Goal: Task Accomplishment & Management: Manage account settings

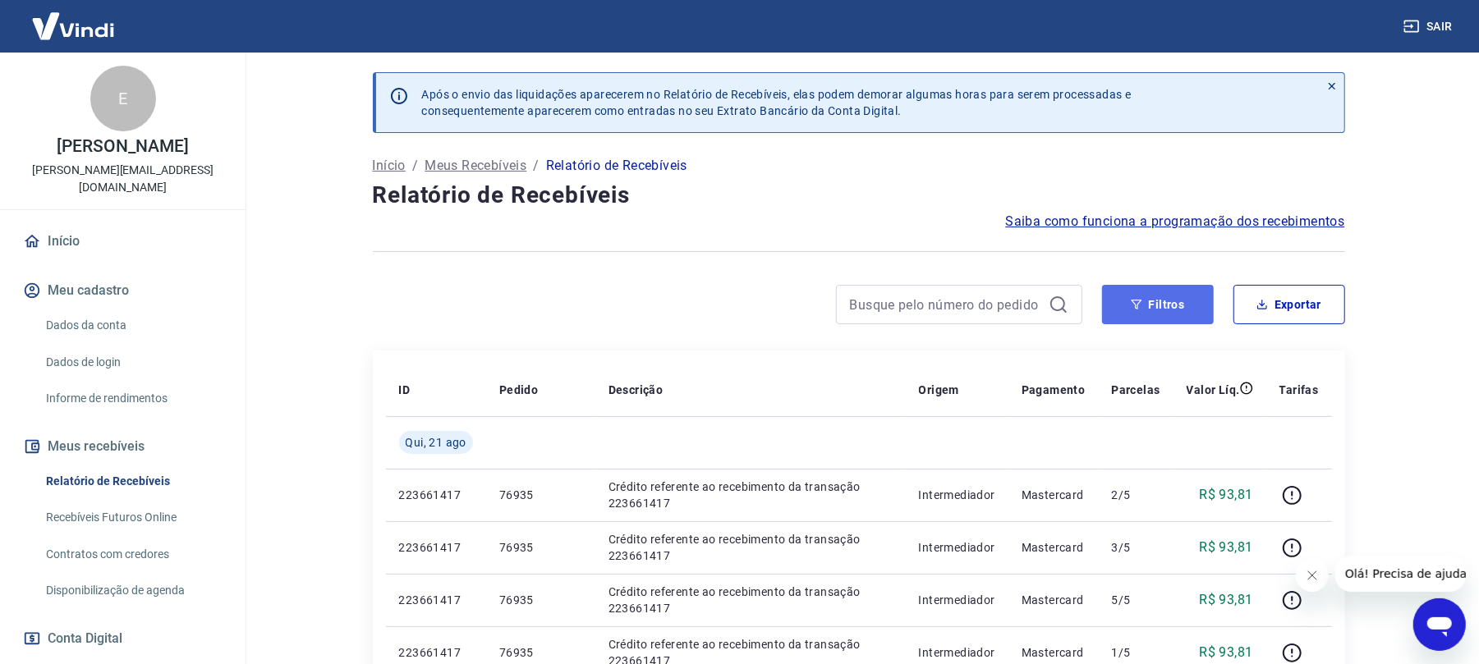
click at [1156, 306] on button "Filtros" at bounding box center [1158, 304] width 112 height 39
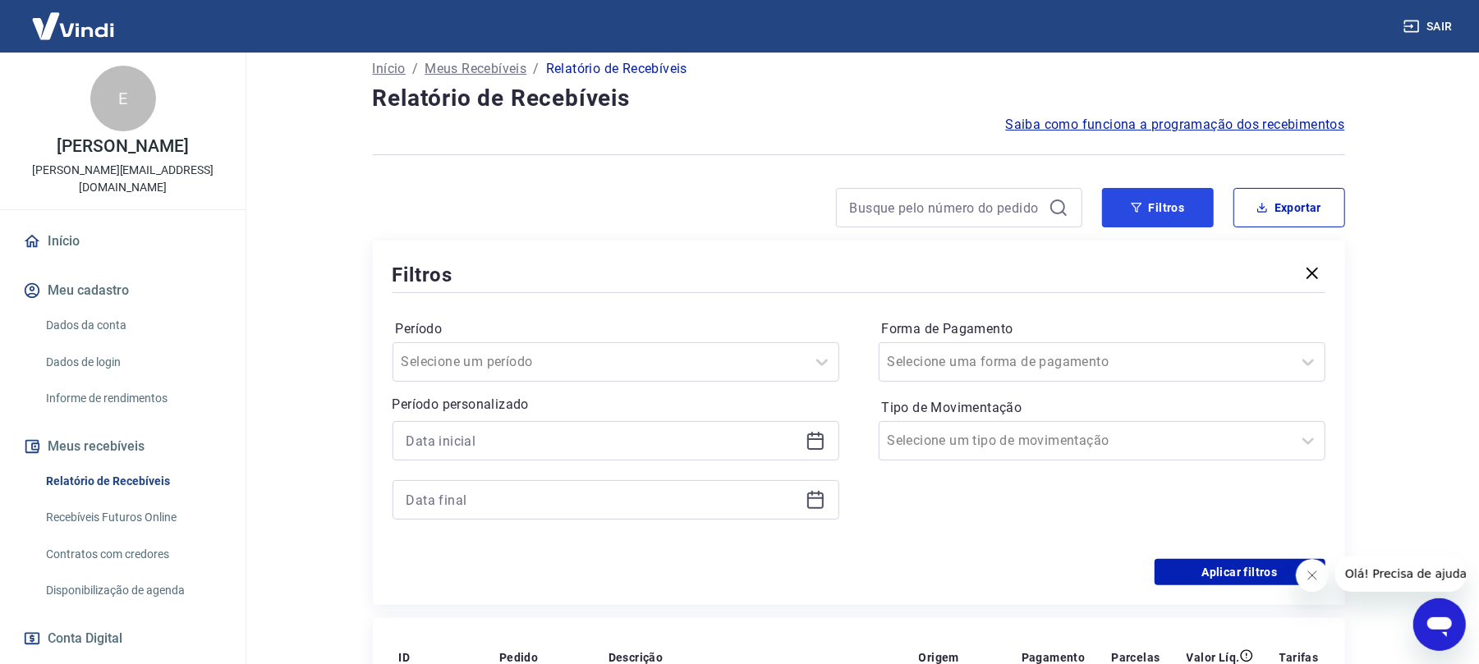
scroll to position [218, 0]
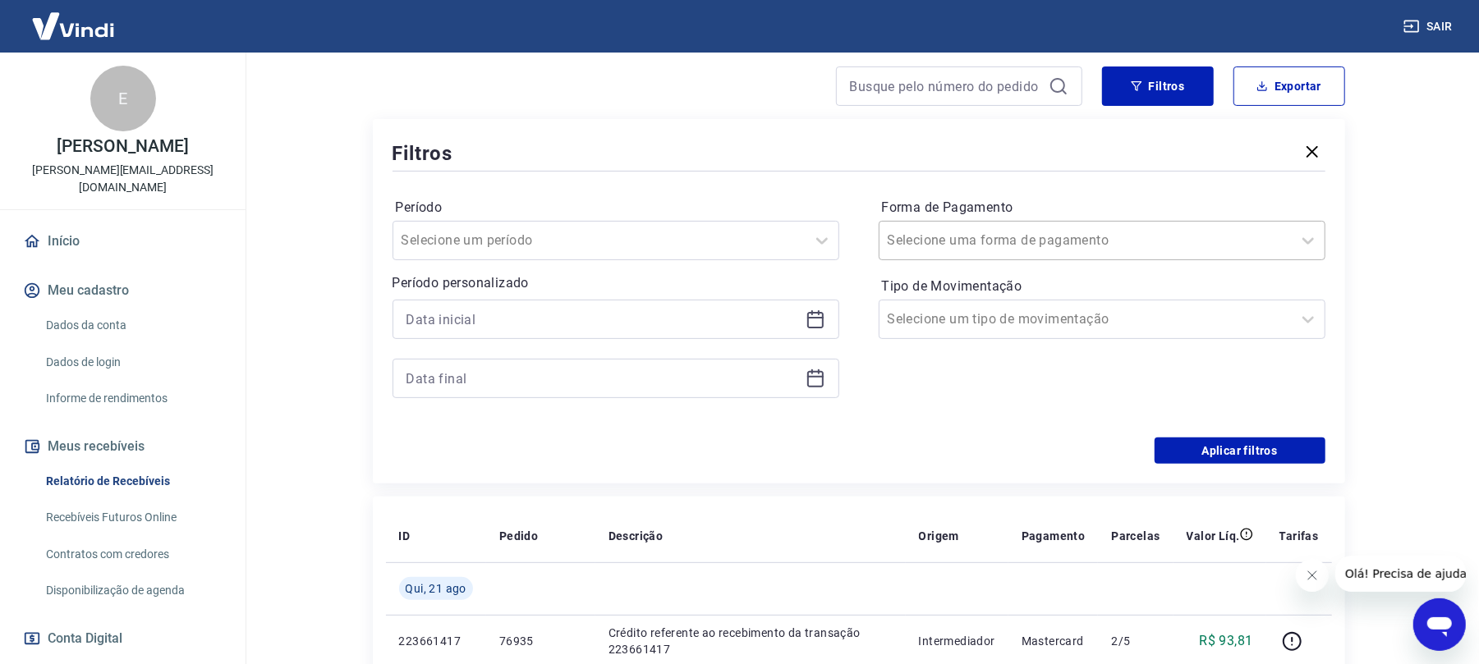
click at [1048, 243] on div at bounding box center [1086, 240] width 396 height 23
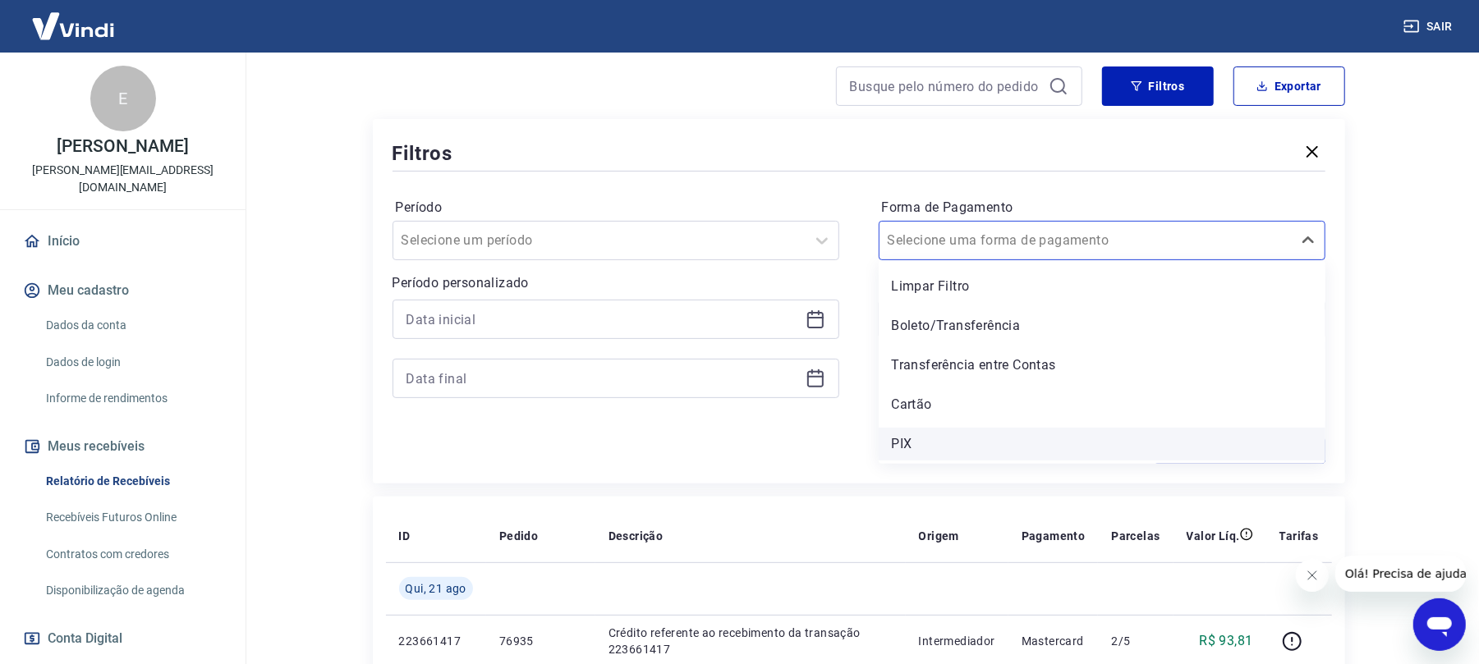
click at [958, 437] on div "PIX" at bounding box center [1102, 444] width 447 height 33
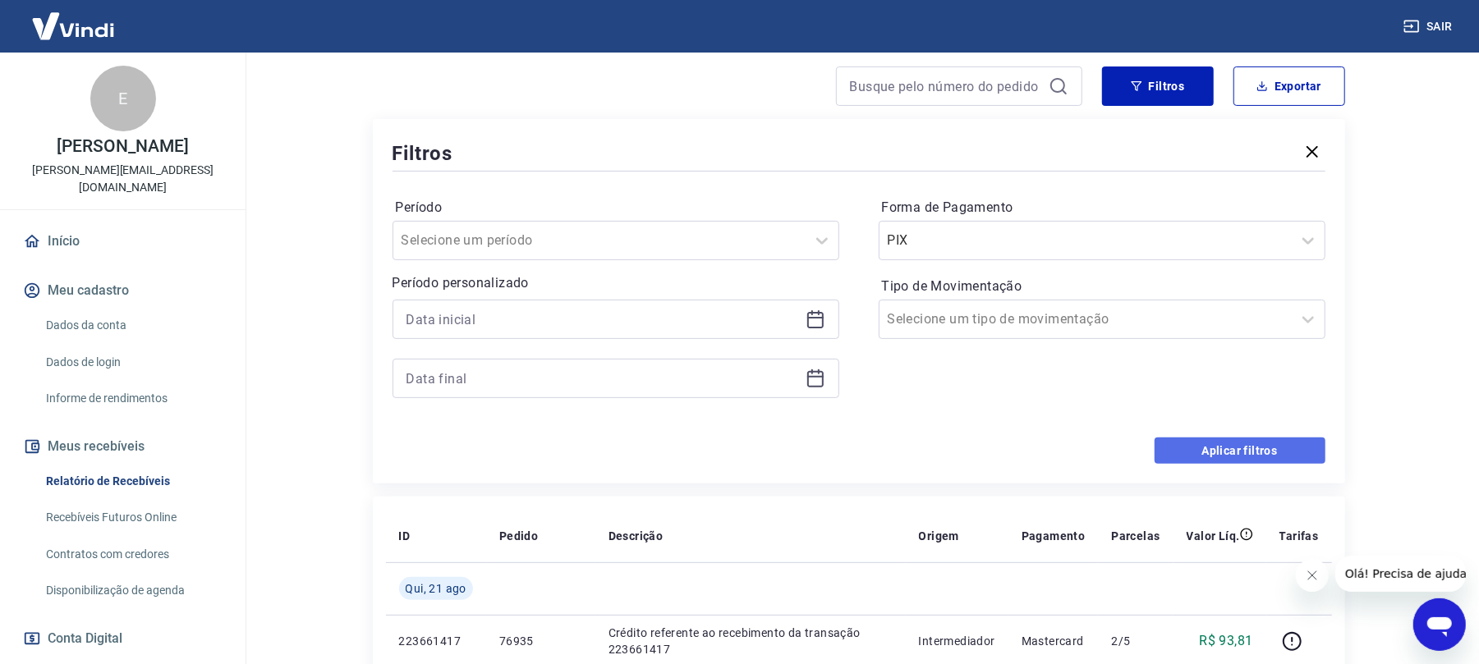
click at [1250, 440] on button "Aplicar filtros" at bounding box center [1240, 451] width 171 height 26
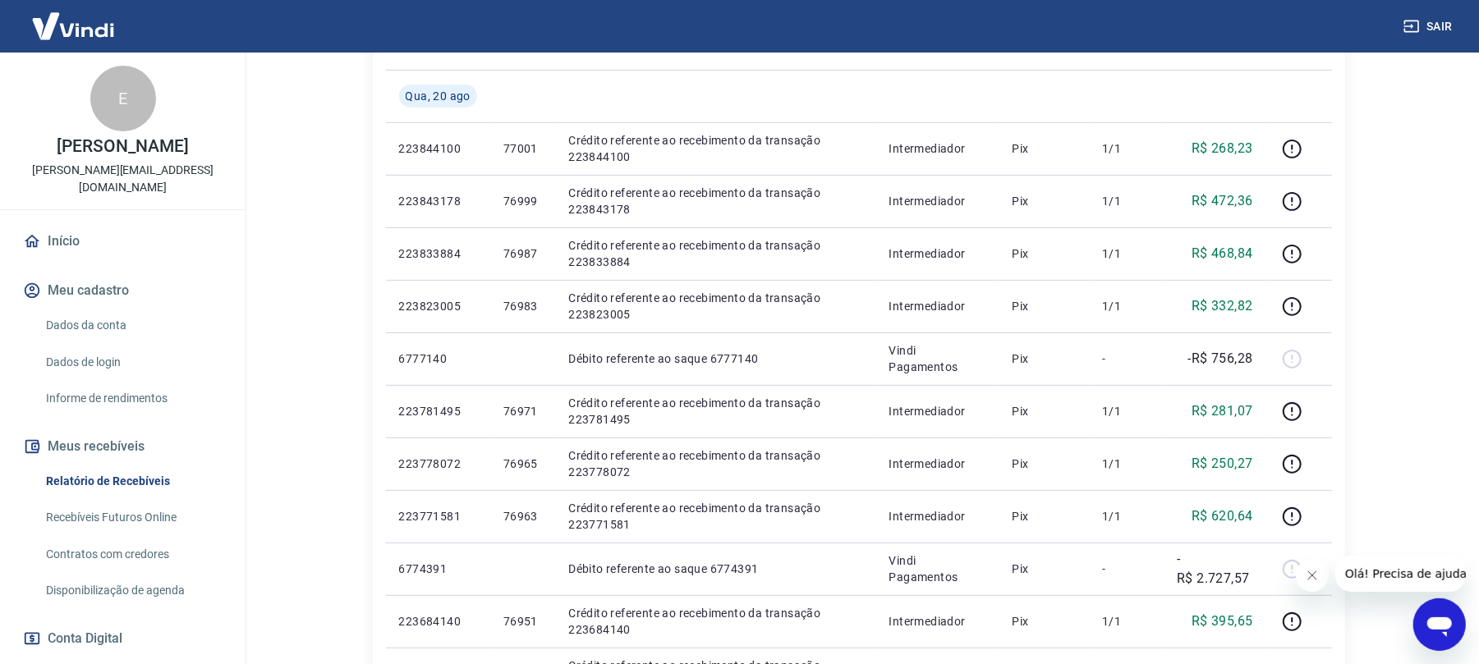
scroll to position [329, 0]
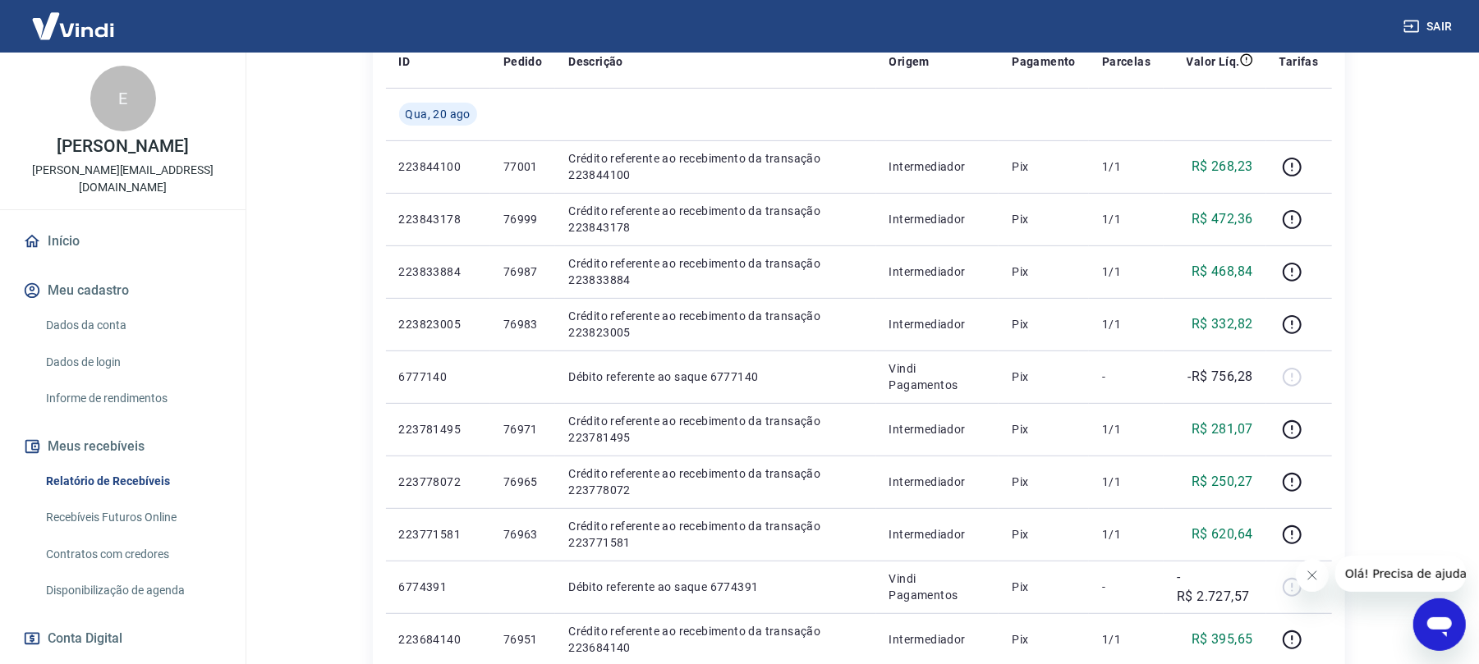
click at [353, 277] on div "Após o envio das liquidações aparecerem no Relatório de Recebíveis, elas podem …" at bounding box center [859, 584] width 1012 height 1720
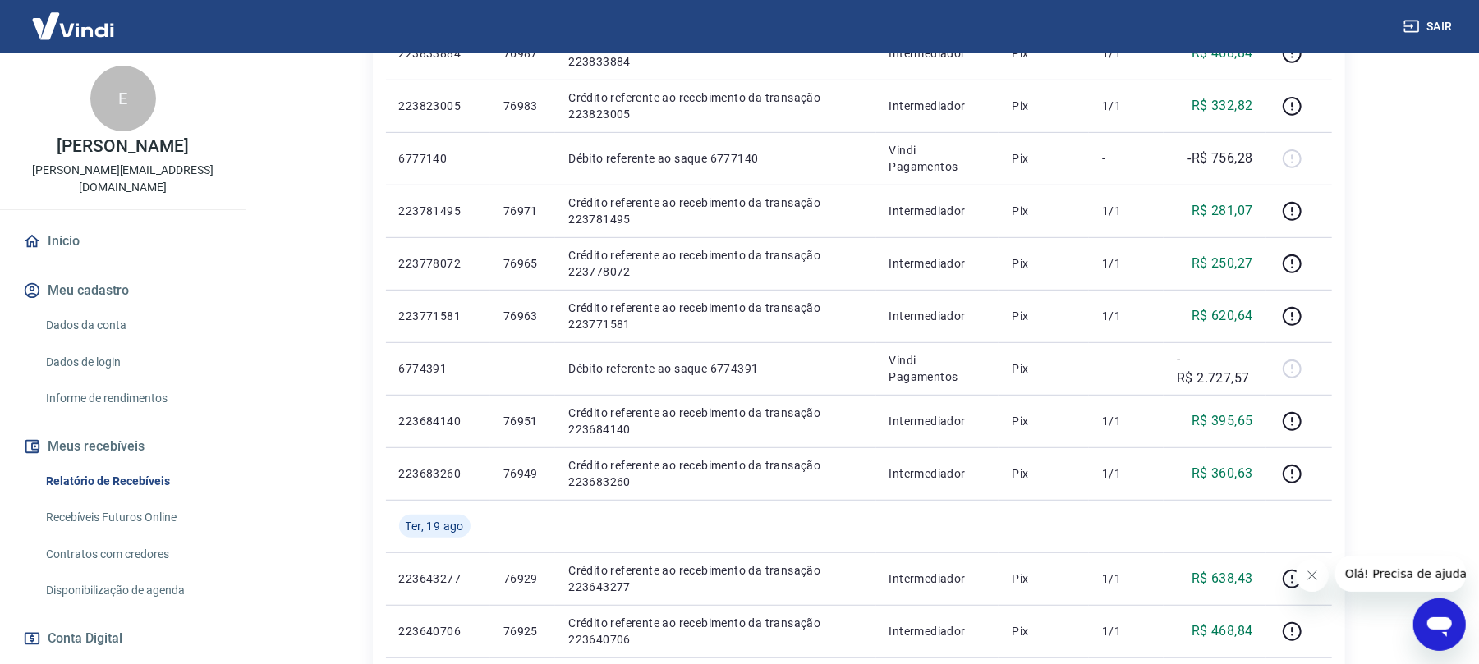
scroll to position [210, 0]
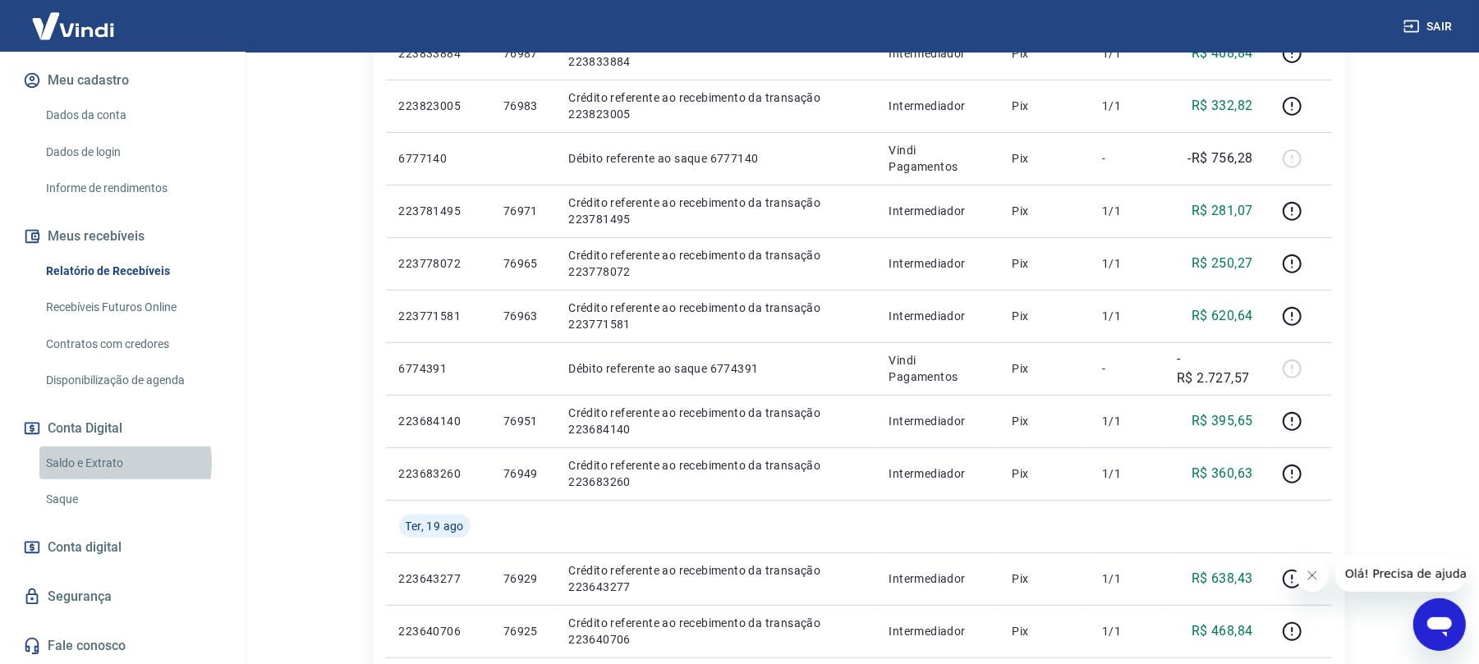
click at [113, 462] on link "Saldo e Extrato" at bounding box center [132, 464] width 186 height 34
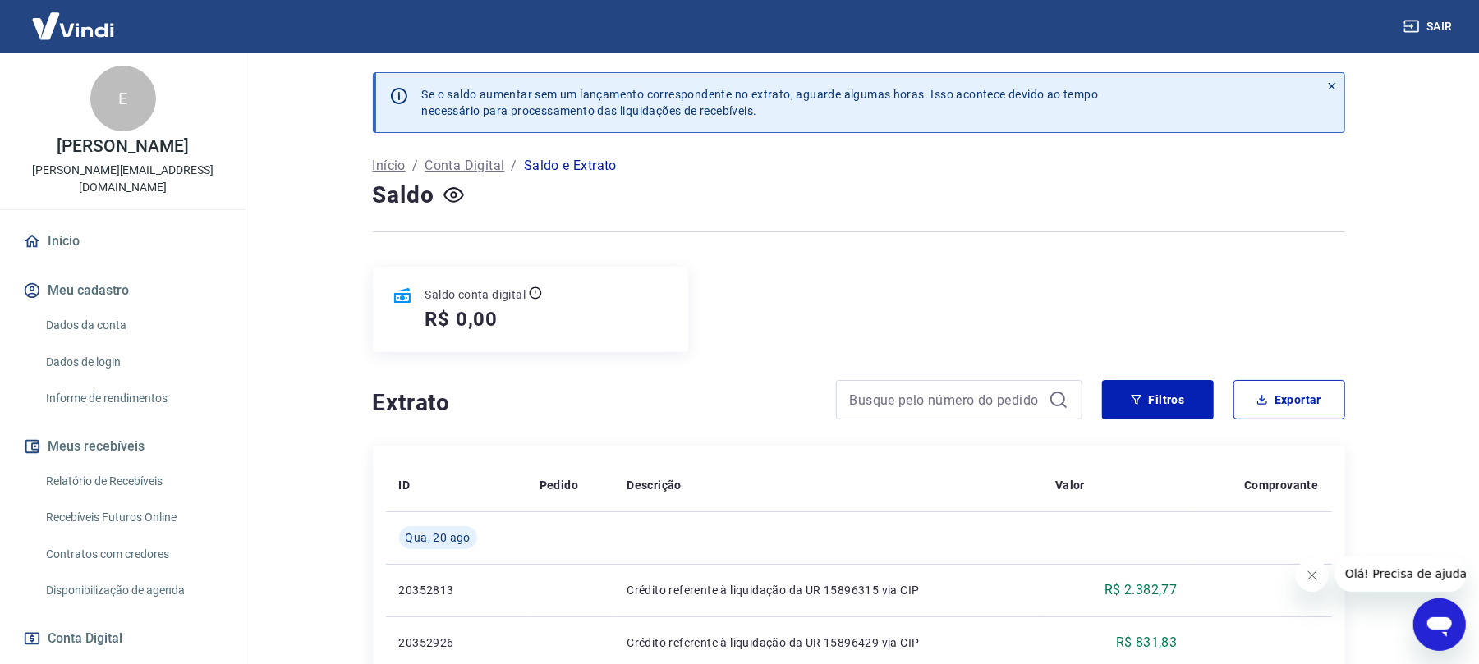
click at [122, 240] on link "Início" at bounding box center [123, 241] width 206 height 36
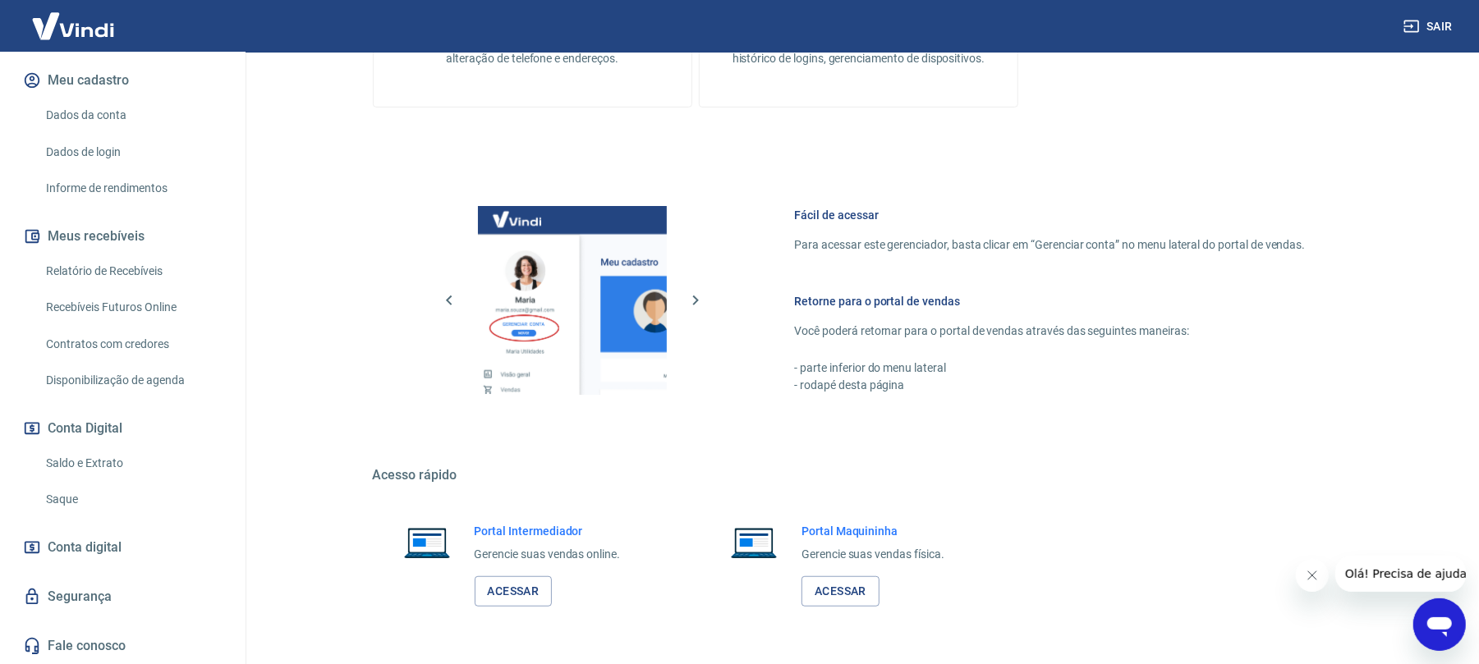
scroll to position [616, 0]
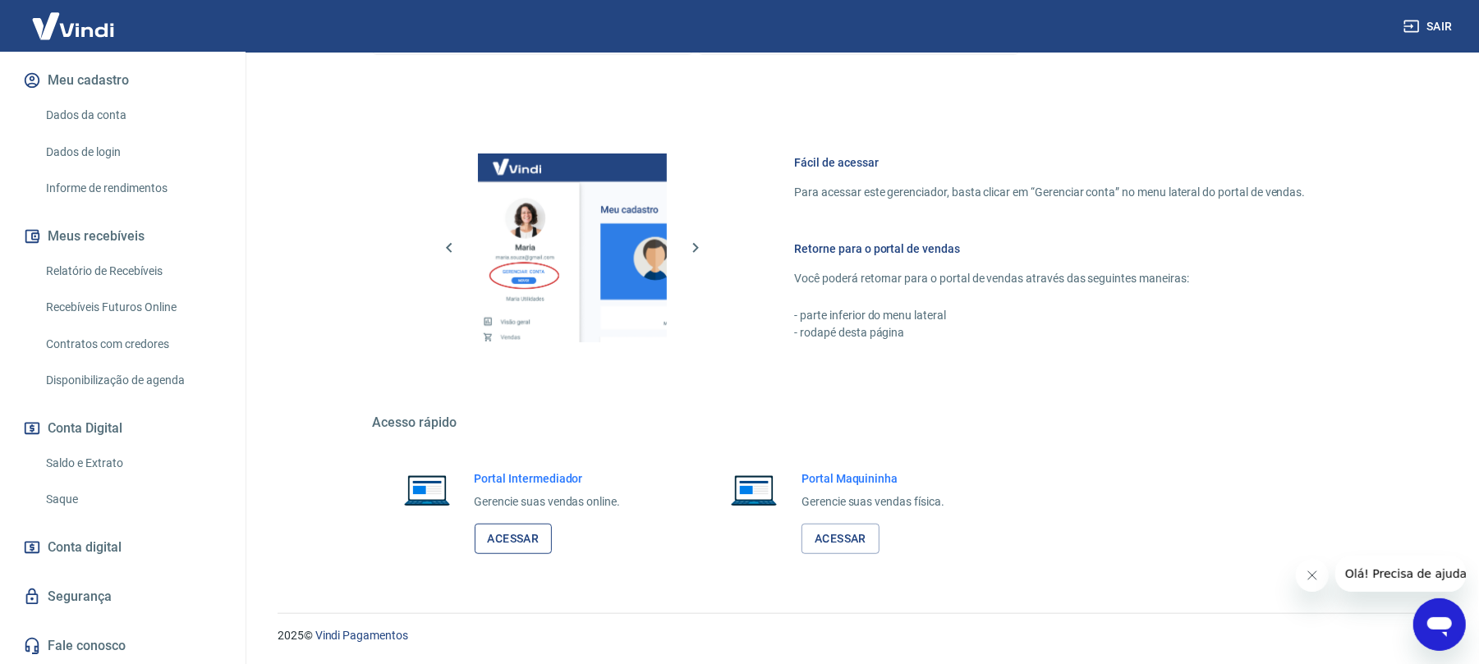
click at [522, 547] on link "Acessar" at bounding box center [514, 539] width 78 height 30
